Goal: Transaction & Acquisition: Obtain resource

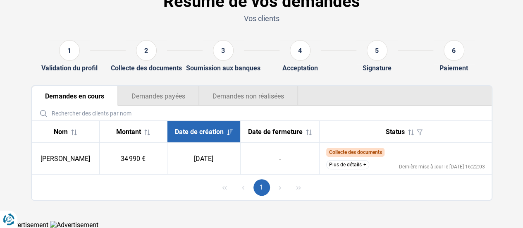
scroll to position [52, 0]
click at [344, 169] on button "Plus de détails" at bounding box center [347, 164] width 43 height 9
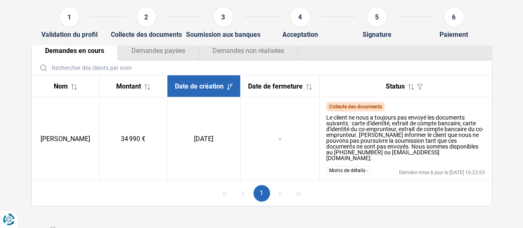
scroll to position [97, 0]
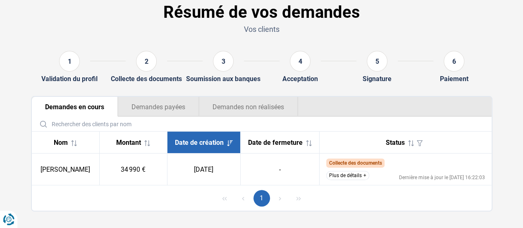
scroll to position [41, 0]
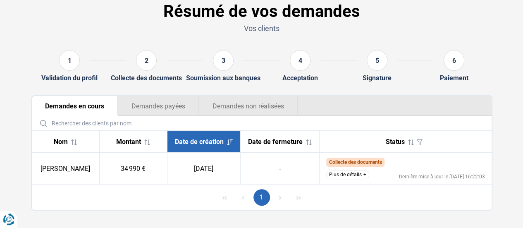
drag, startPoint x: 347, startPoint y: 187, endPoint x: 350, endPoint y: 172, distance: 15.3
click at [347, 186] on div "1" at bounding box center [262, 196] width 460 height 25
click at [350, 172] on button "Plus de détails" at bounding box center [347, 174] width 43 height 9
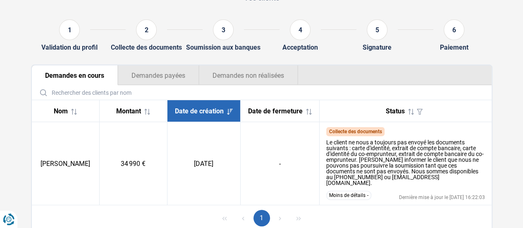
scroll to position [97, 0]
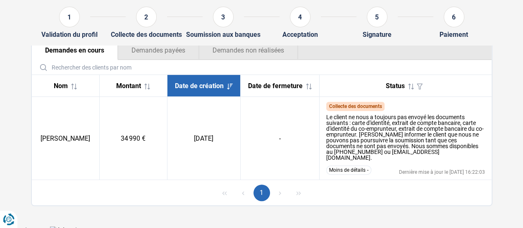
click at [163, 57] on button "Demandes payées" at bounding box center [158, 50] width 81 height 20
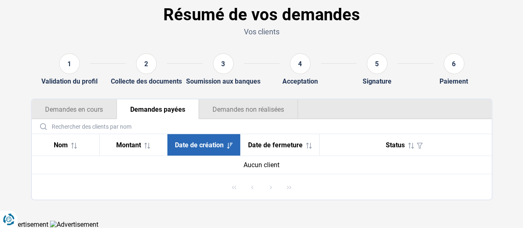
click at [241, 105] on button "Demandes non réalisées" at bounding box center [248, 109] width 99 height 20
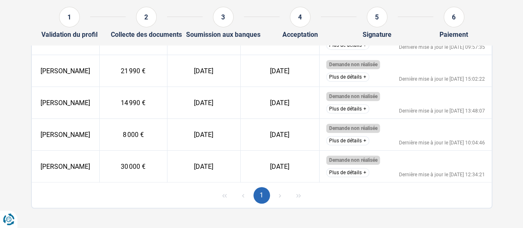
scroll to position [203, 0]
